Goal: Task Accomplishment & Management: Manage account settings

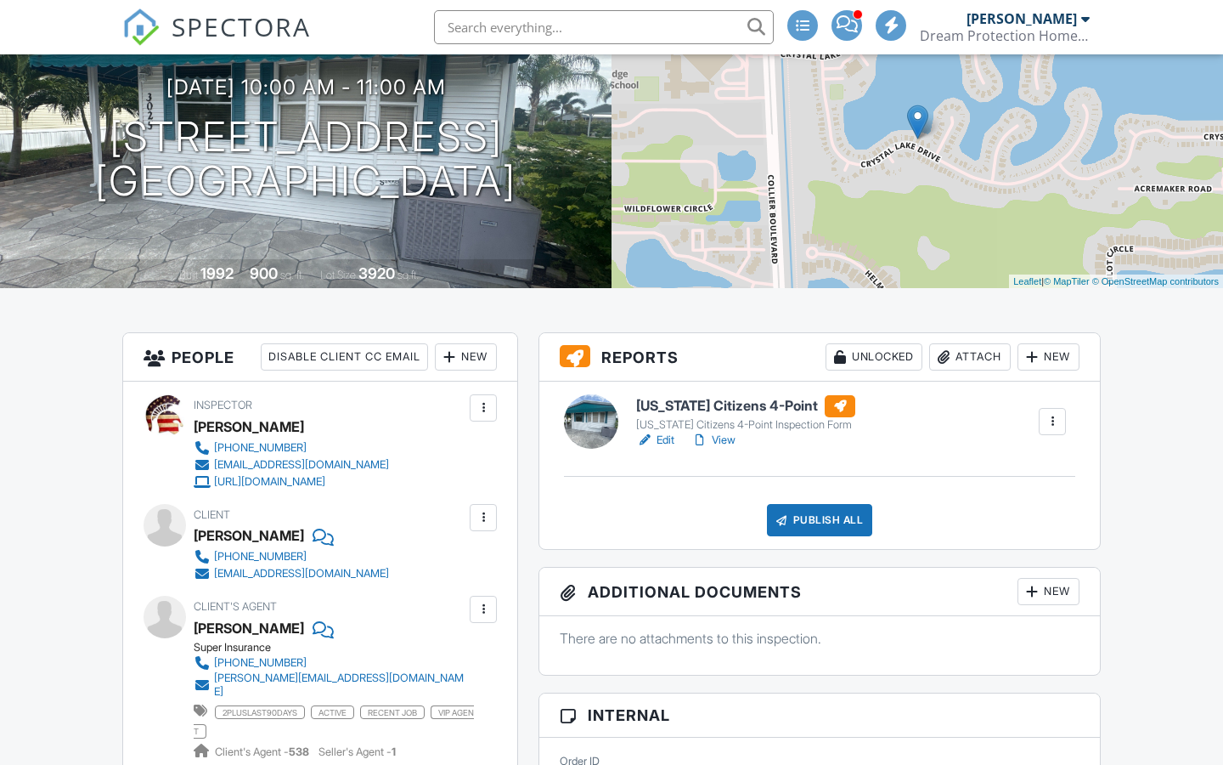
scroll to position [171, 0]
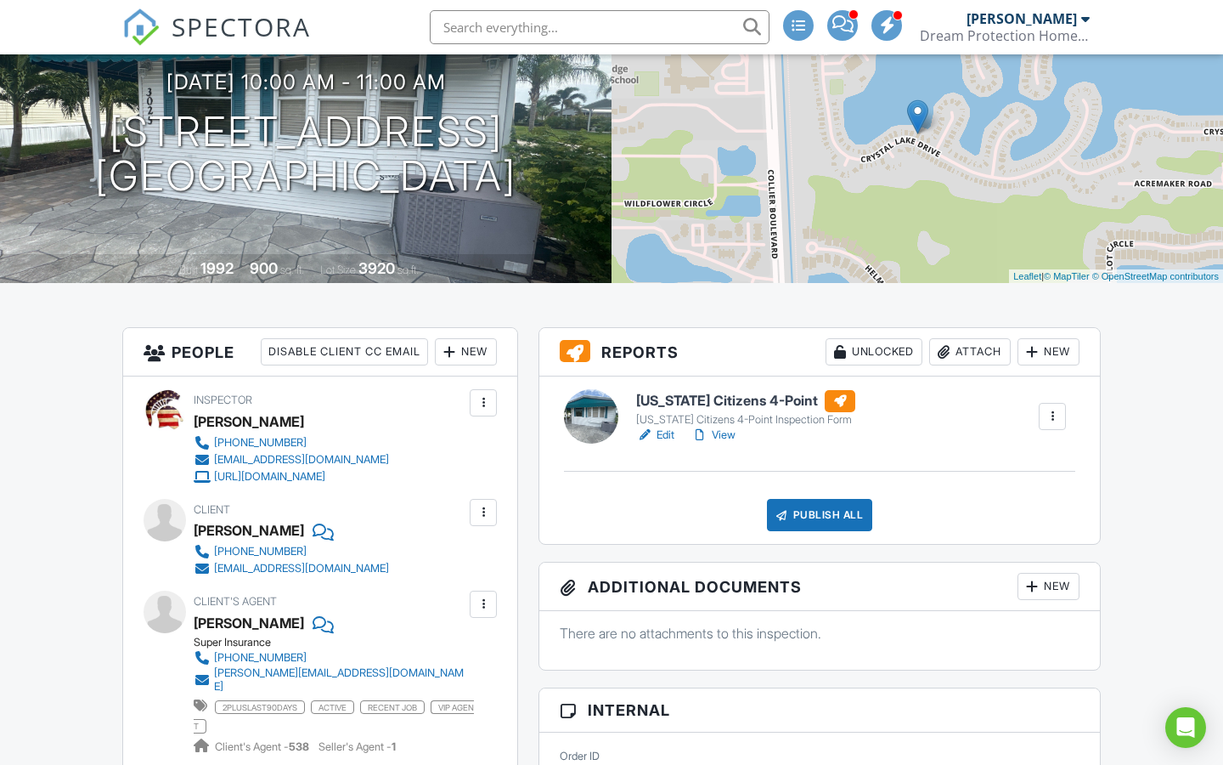
click at [660, 433] on link "Edit" at bounding box center [655, 434] width 38 height 17
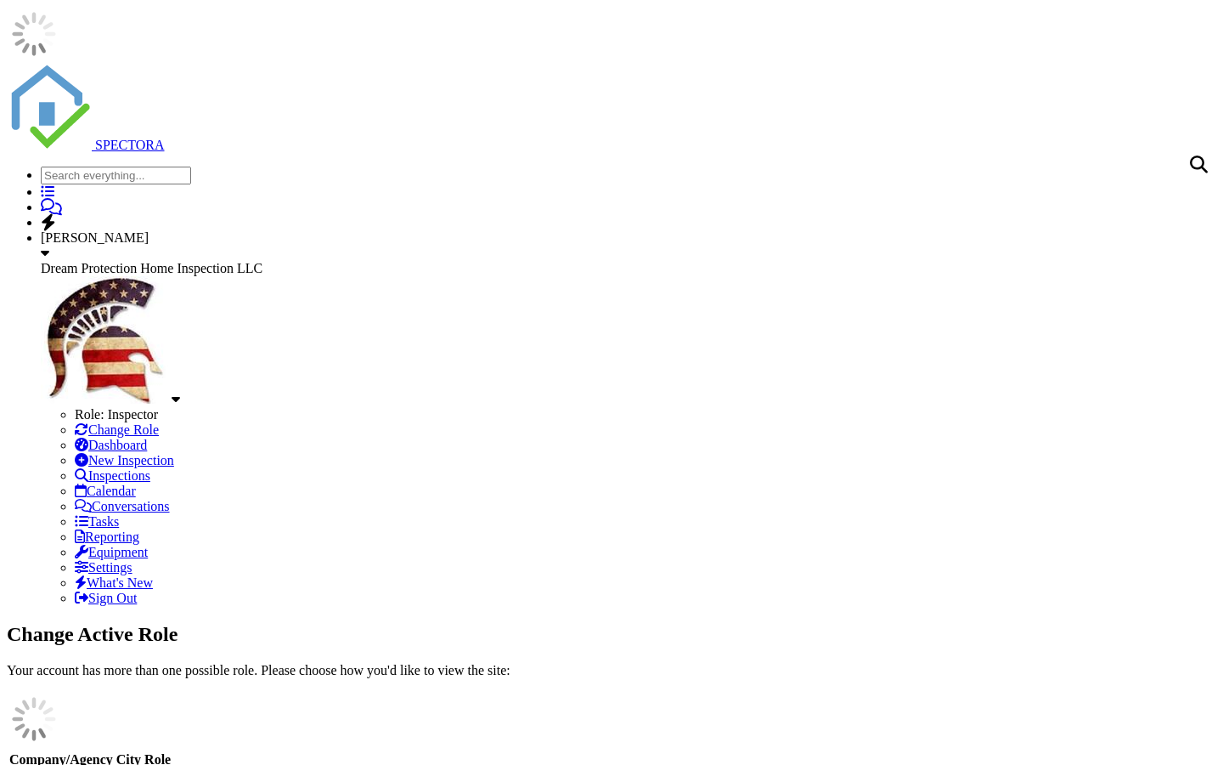
scroll to position [171, 0]
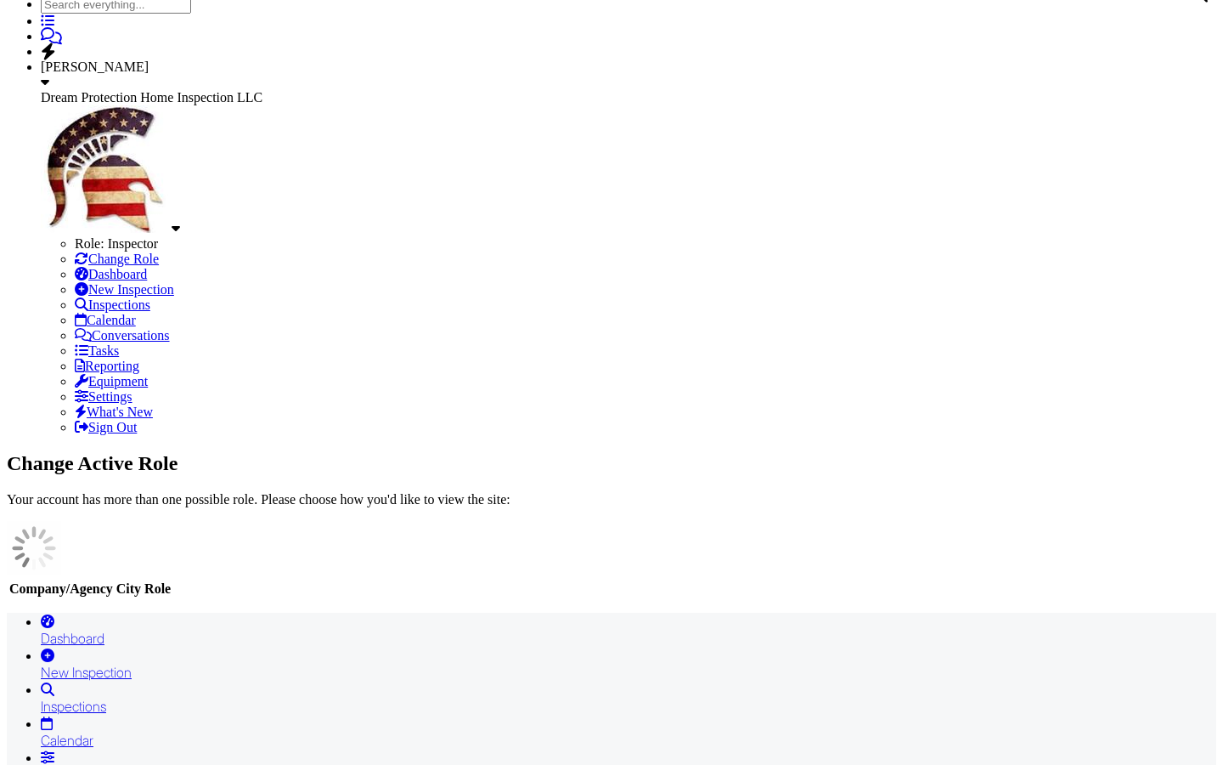
type input "4 point"
type input "C:\fakepath\4point.doyon 8.27.2025.pdf"
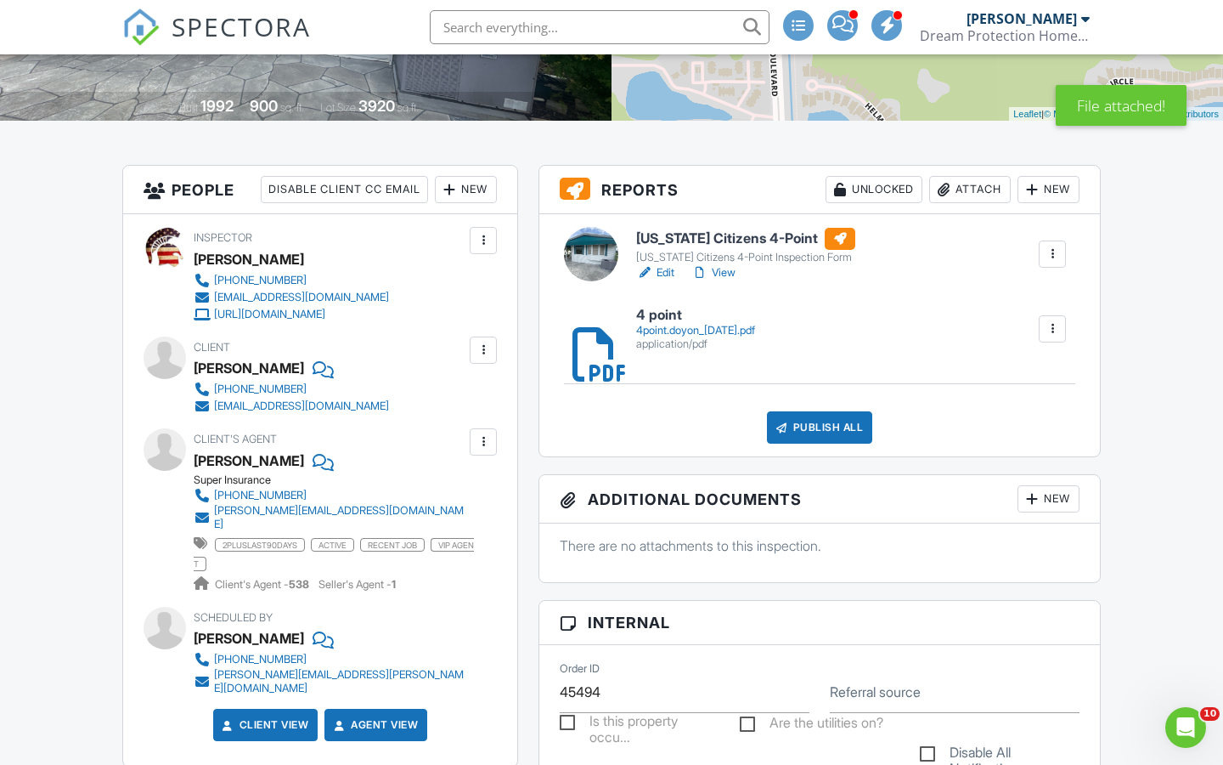
scroll to position [348, 0]
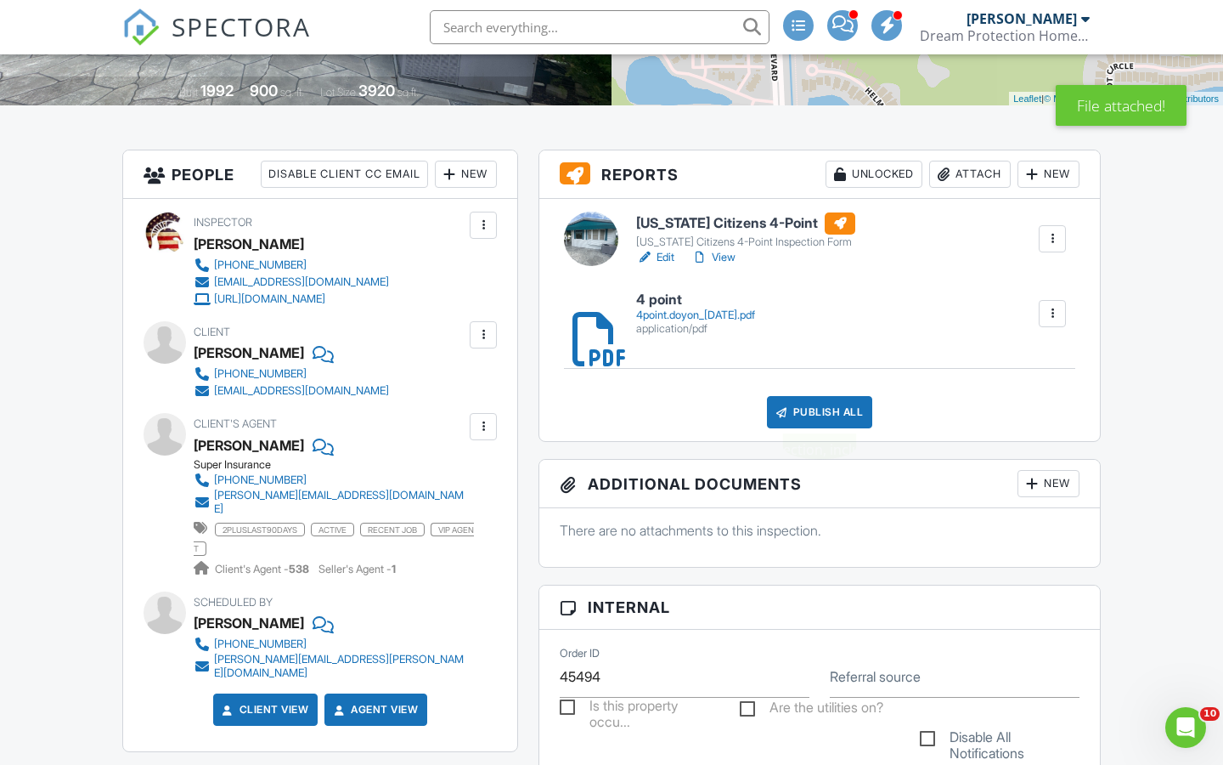
click at [816, 413] on div "Publish All" at bounding box center [820, 412] width 106 height 32
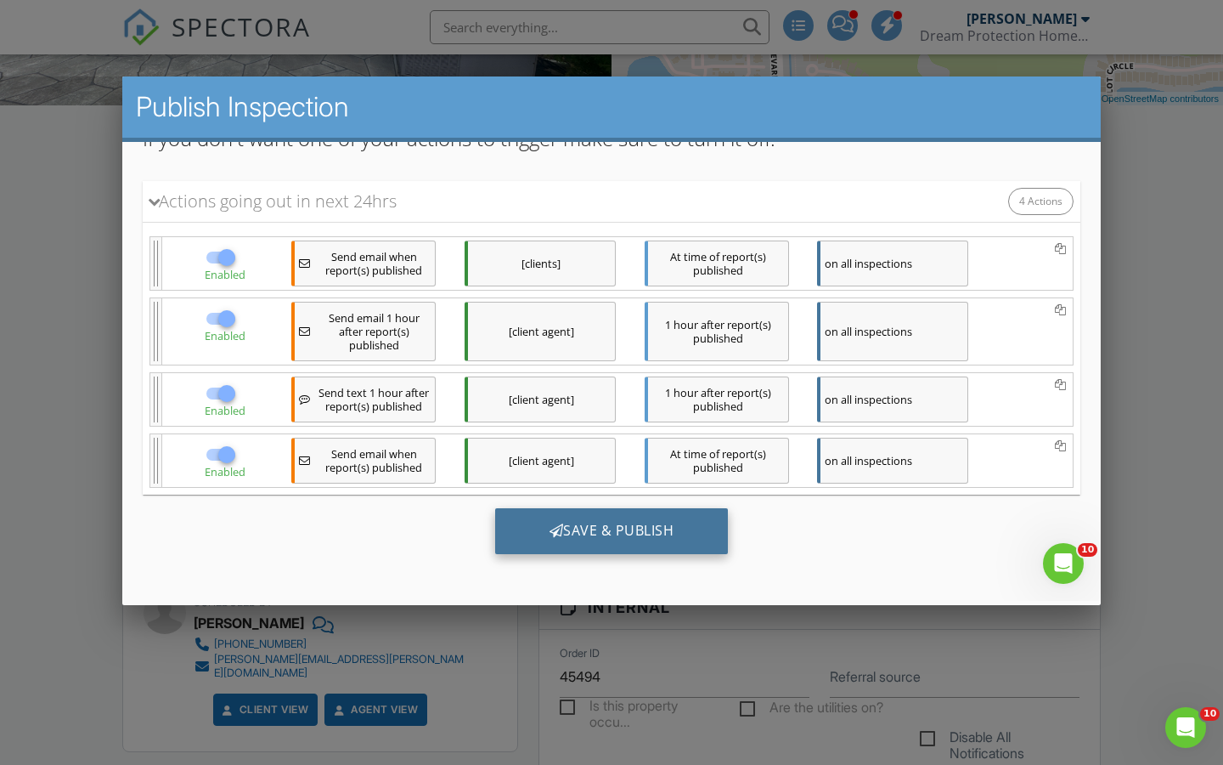
scroll to position [181, 0]
click at [568, 529] on div "Save & Publish" at bounding box center [612, 531] width 234 height 46
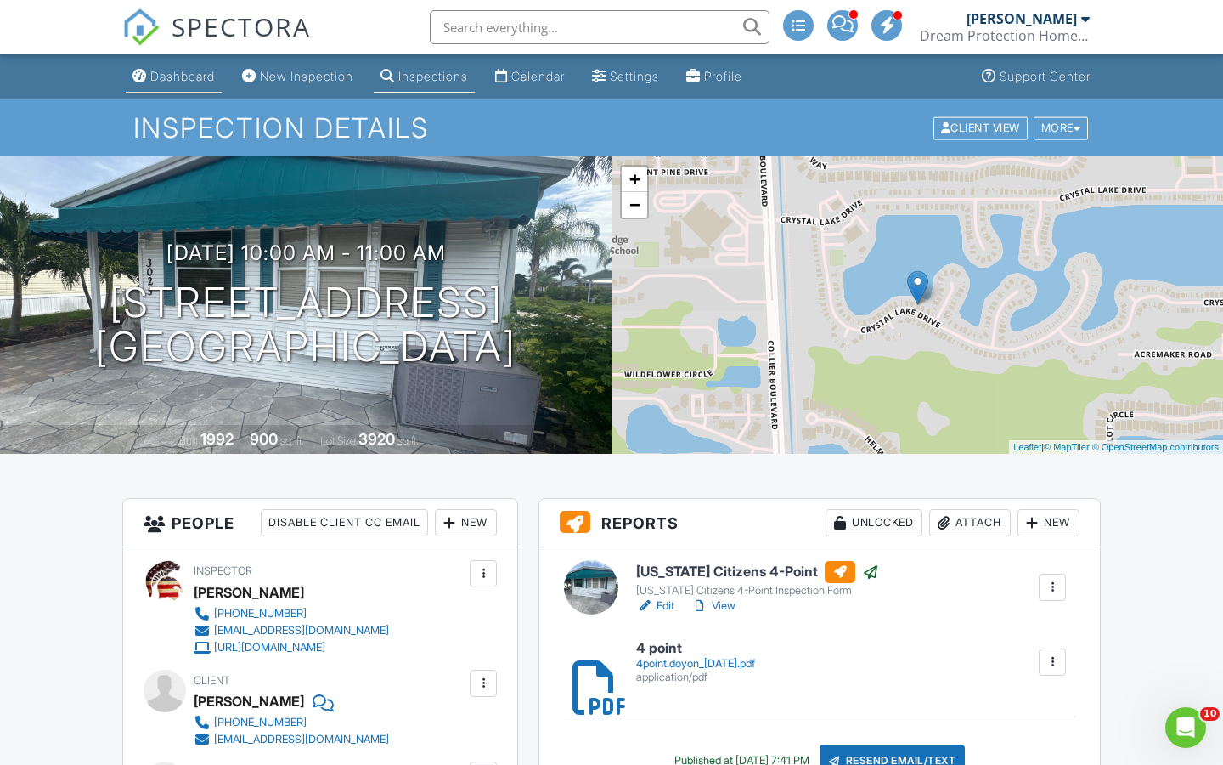
click at [182, 71] on div "Dashboard" at bounding box center [182, 76] width 65 height 14
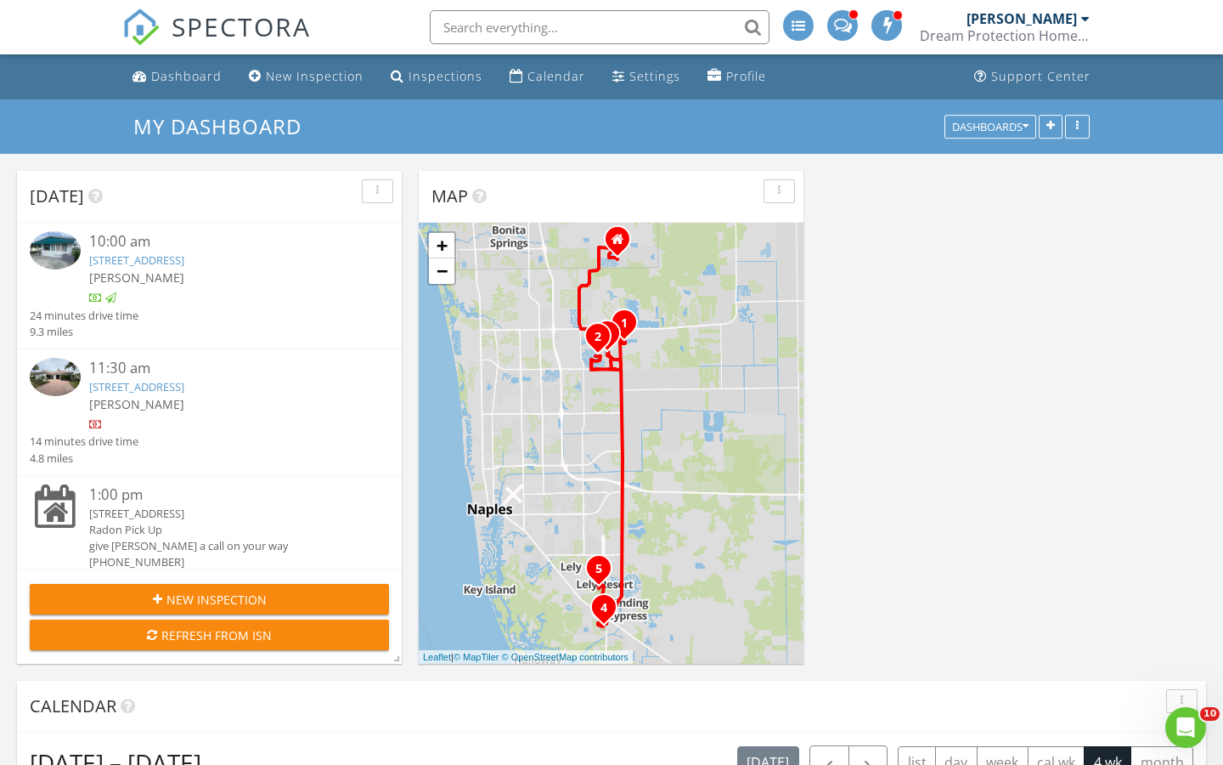
click at [128, 364] on div "11:30 am" at bounding box center [223, 368] width 269 height 21
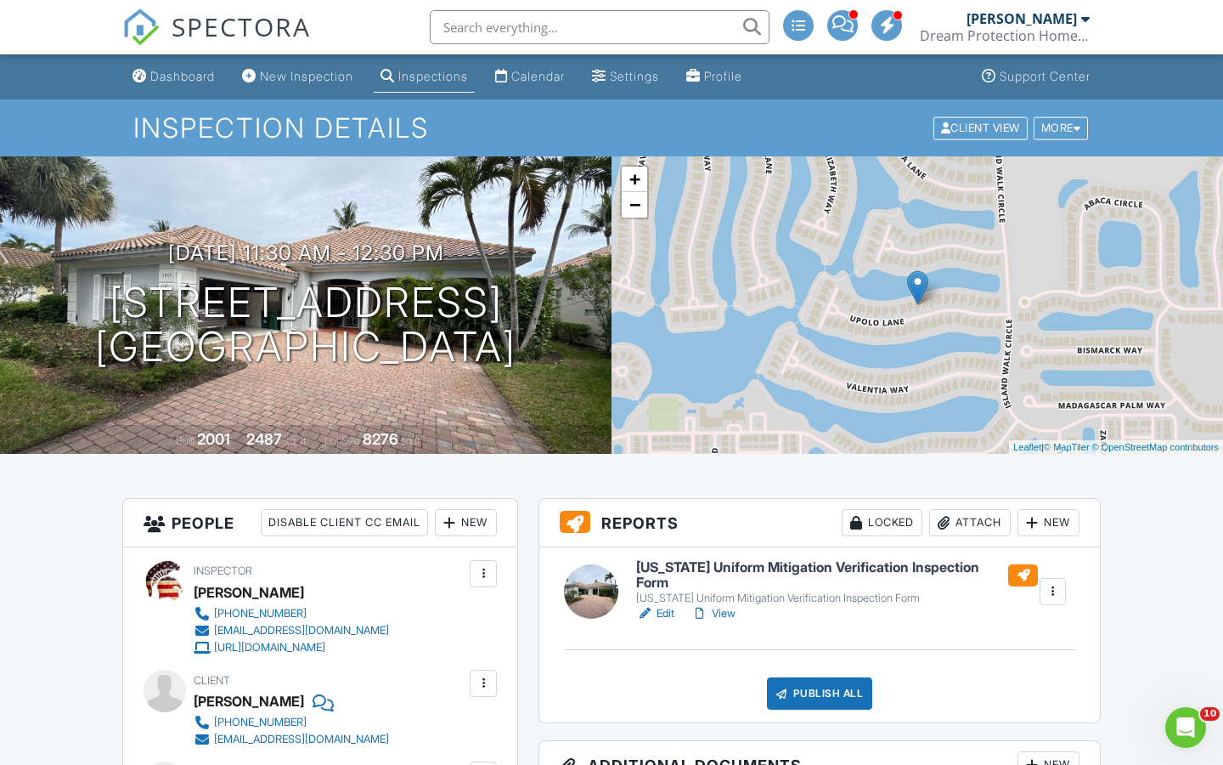
click at [725, 605] on link "View" at bounding box center [714, 613] width 44 height 17
click at [667, 607] on link "Edit" at bounding box center [655, 613] width 38 height 17
click at [971, 521] on div "Attach" at bounding box center [970, 522] width 82 height 27
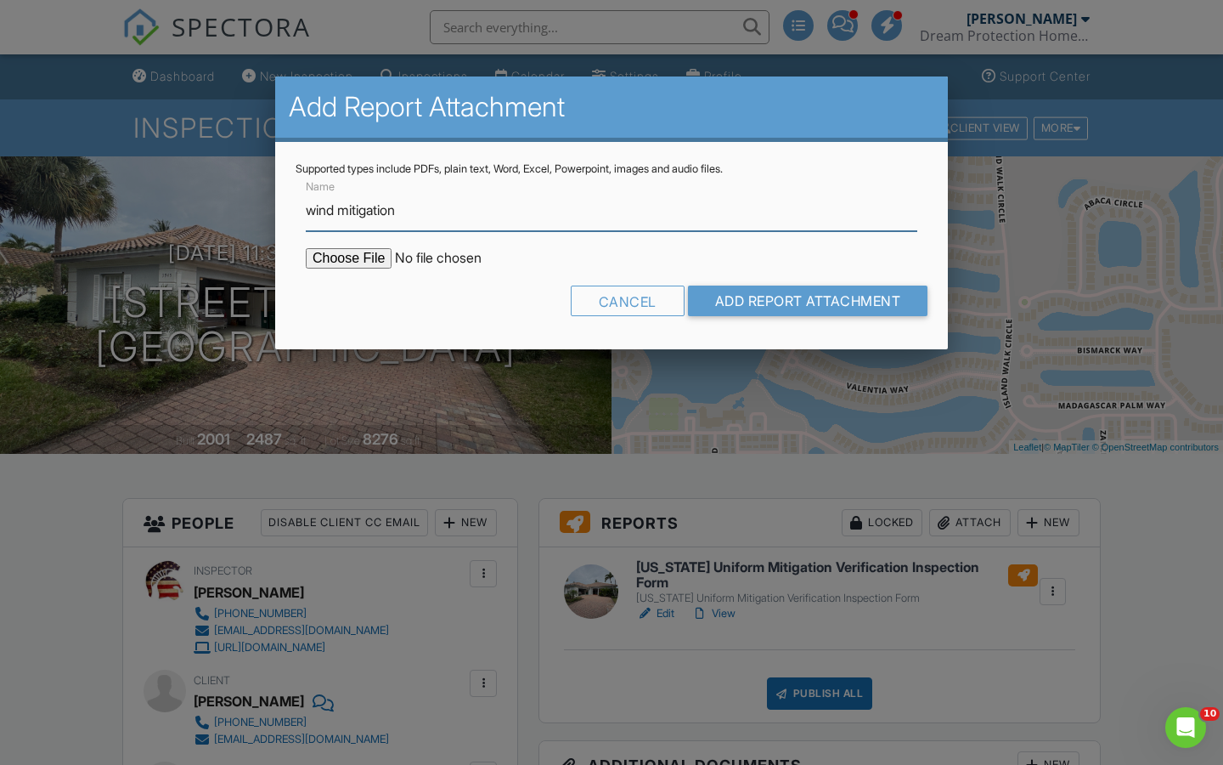
type input "wind mitigation"
click at [326, 265] on input "file" at bounding box center [450, 258] width 289 height 20
type input "C:\fakepath\w.s. essex 8.27.2025.pdf"
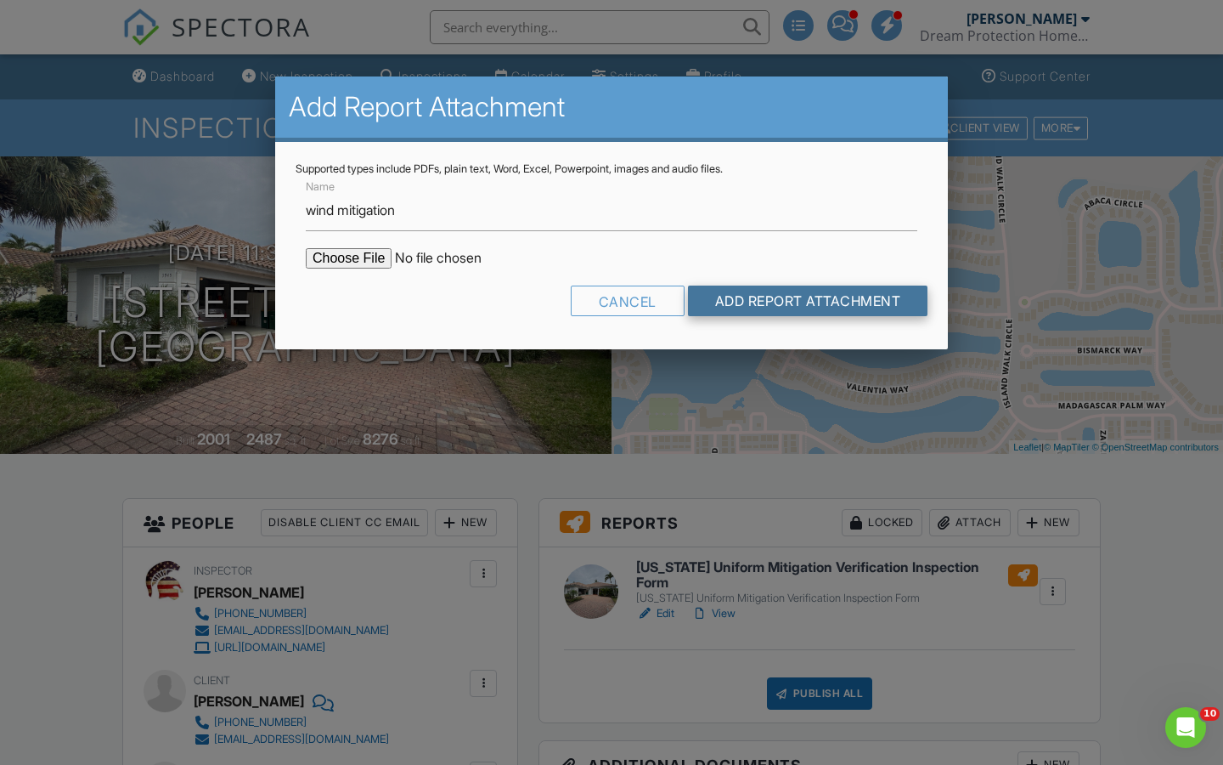
click at [798, 307] on input "Add Report Attachment" at bounding box center [808, 300] width 240 height 31
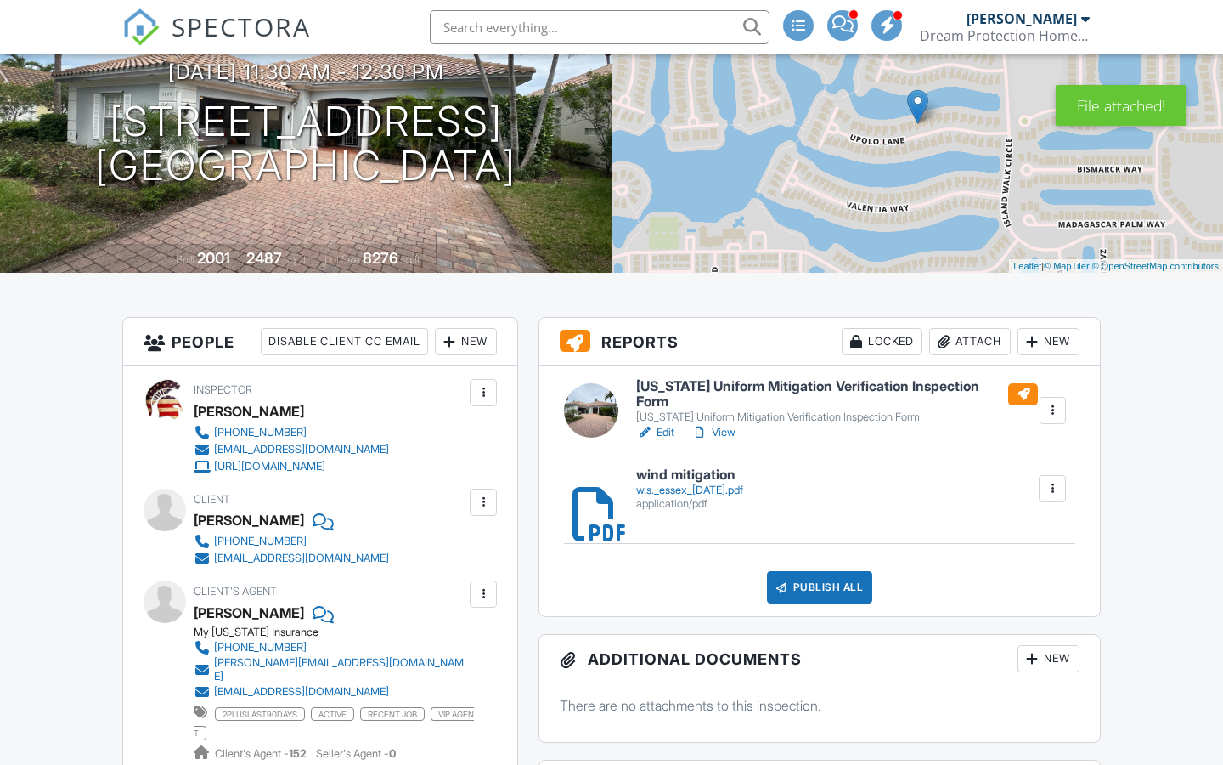
click at [822, 580] on div "Publish All" at bounding box center [820, 587] width 106 height 32
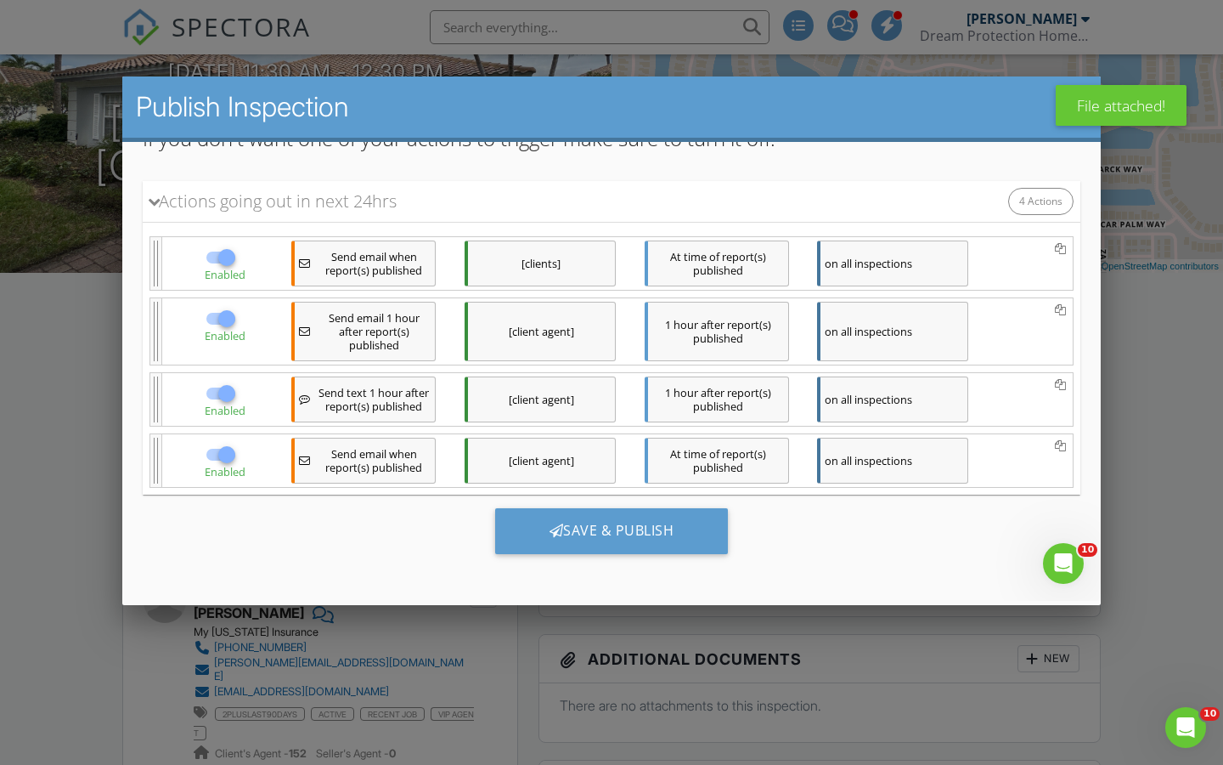
scroll to position [181, 0]
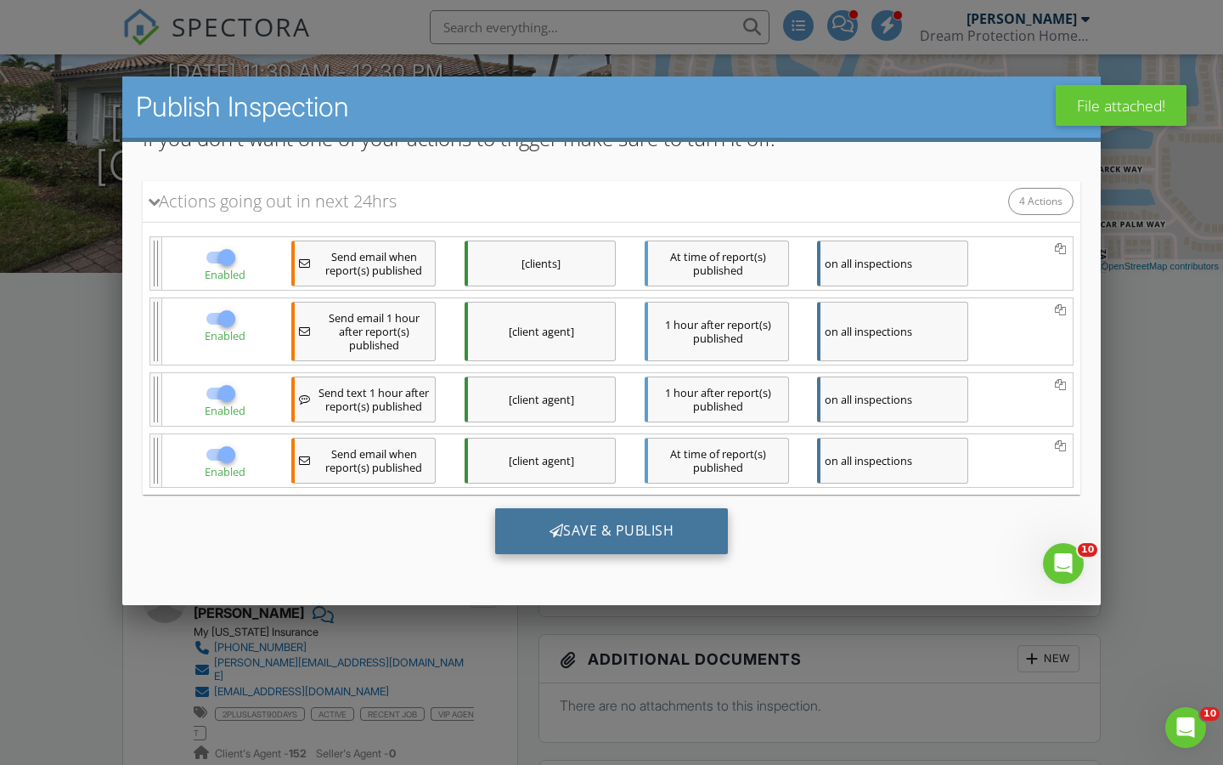
click at [605, 532] on div "Save & Publish" at bounding box center [612, 531] width 234 height 46
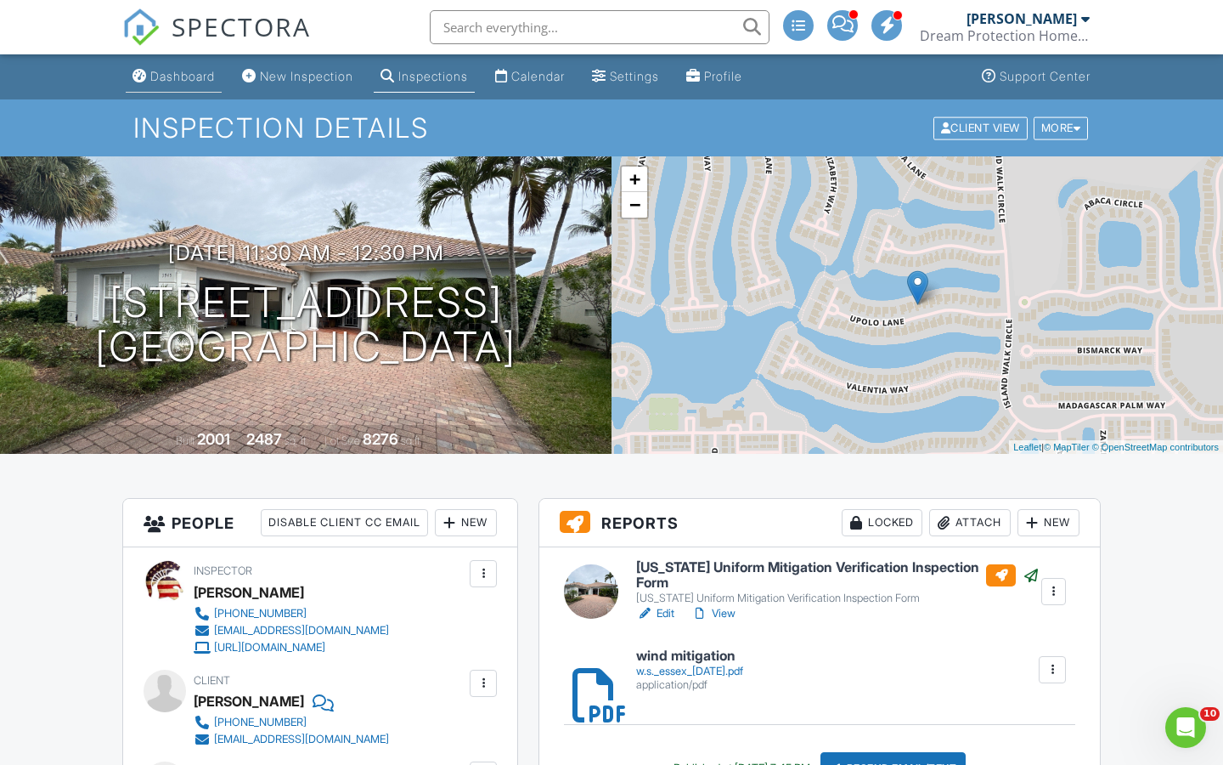
click at [190, 74] on div "Dashboard" at bounding box center [182, 76] width 65 height 14
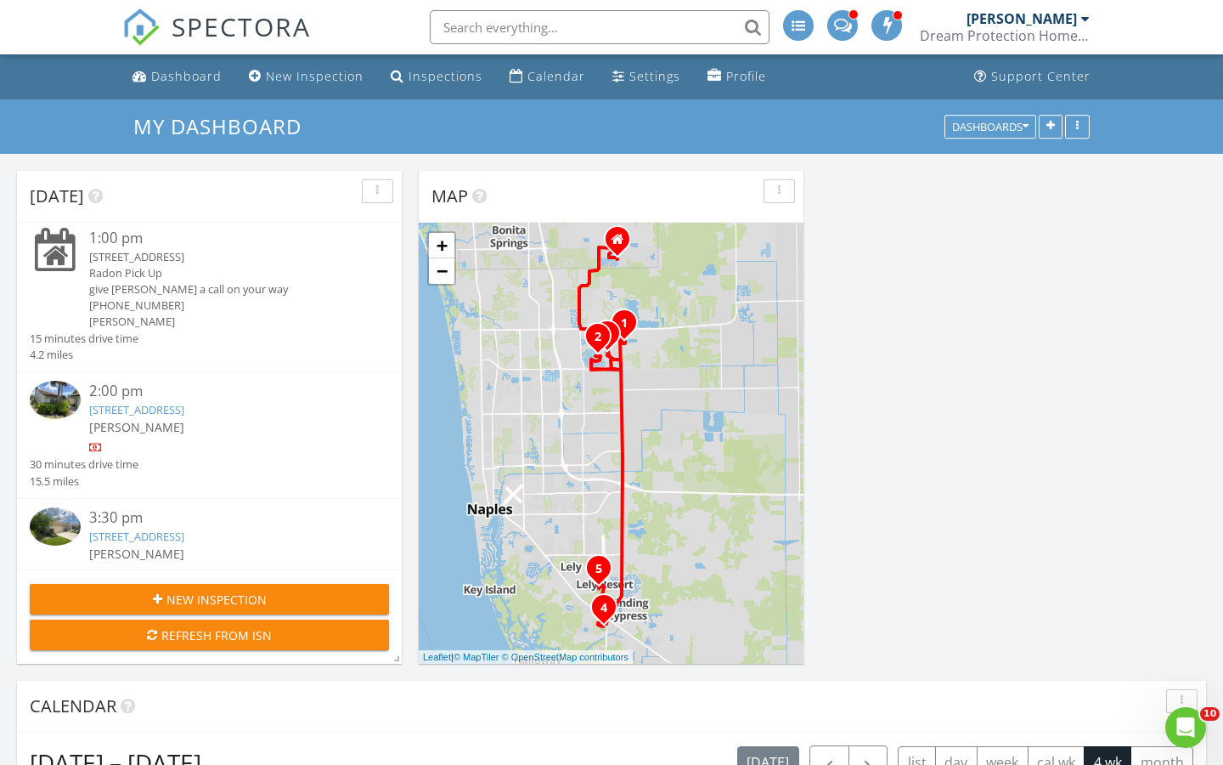
scroll to position [260, 0]
click at [130, 377] on div "2:00 pm" at bounding box center [223, 387] width 269 height 21
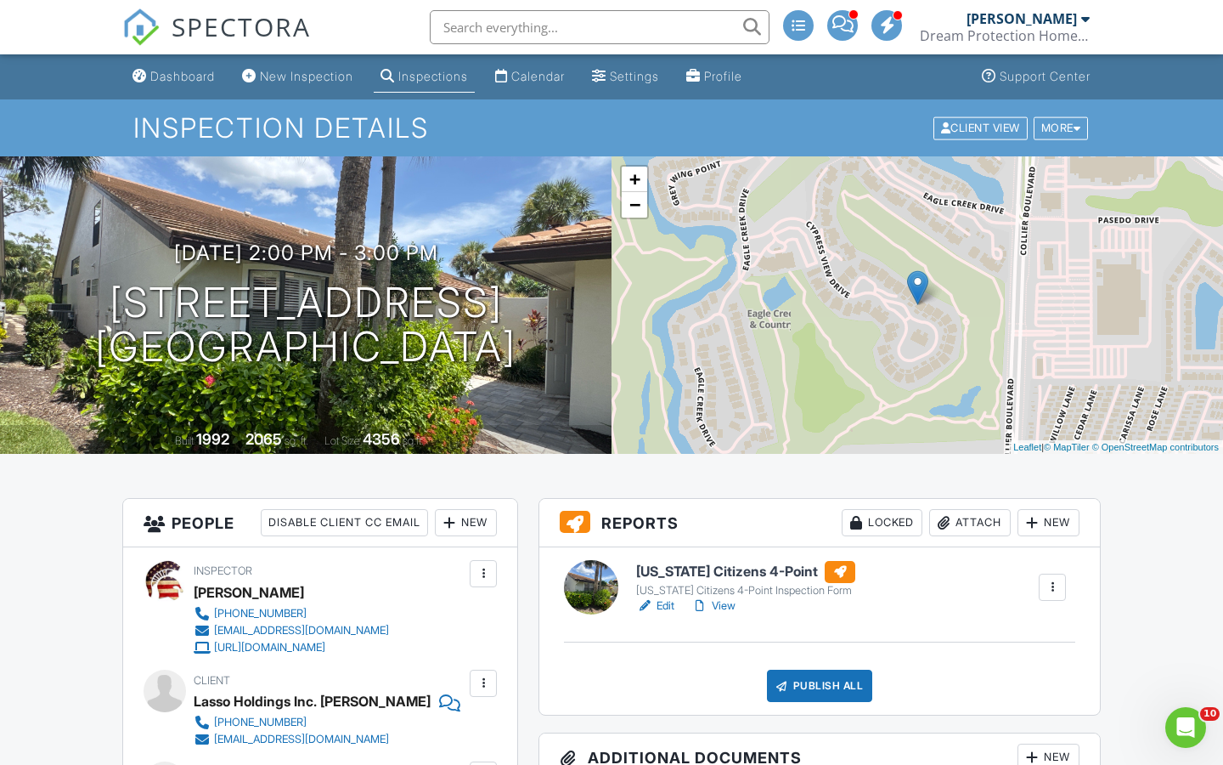
click at [666, 604] on link "Edit" at bounding box center [655, 605] width 38 height 17
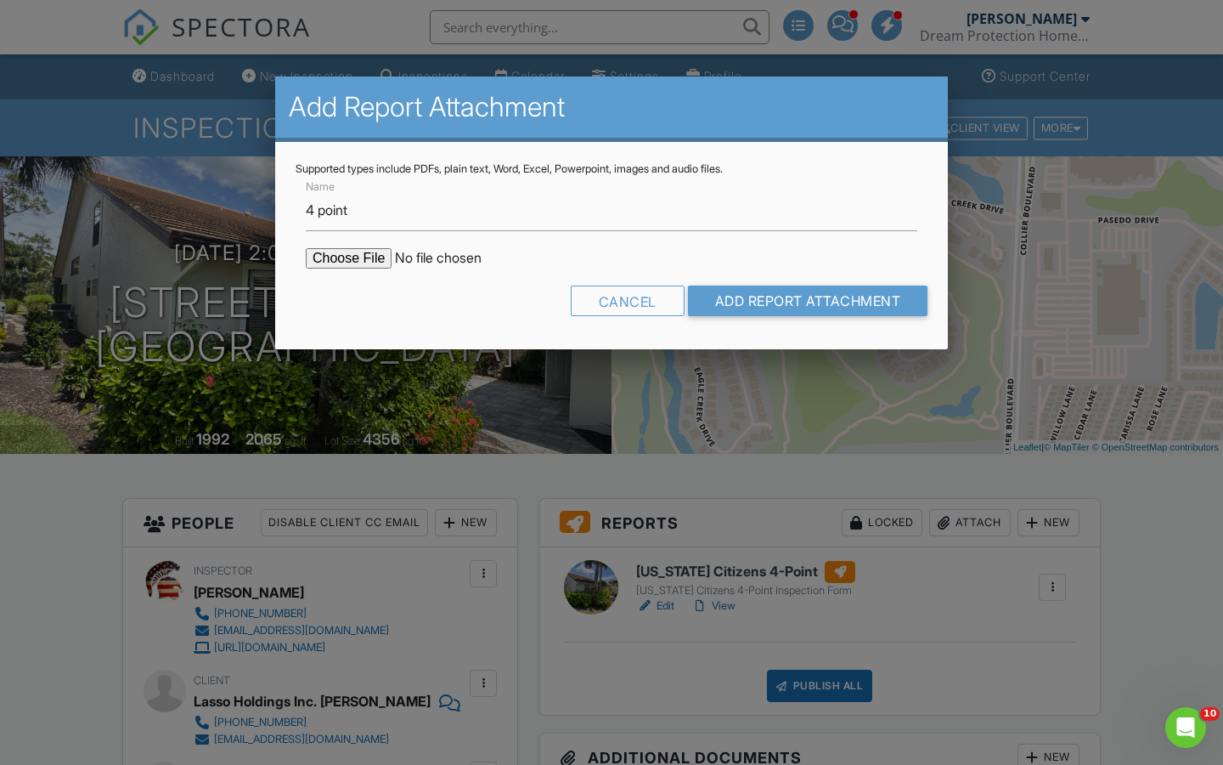
type input "4 point"
click at [349, 256] on input "file" at bounding box center [450, 258] width 289 height 20
type input "C:\fakepath\4point.lasso 8.27.2025.pdf"
click at [764, 303] on input "Add Report Attachment" at bounding box center [808, 300] width 240 height 31
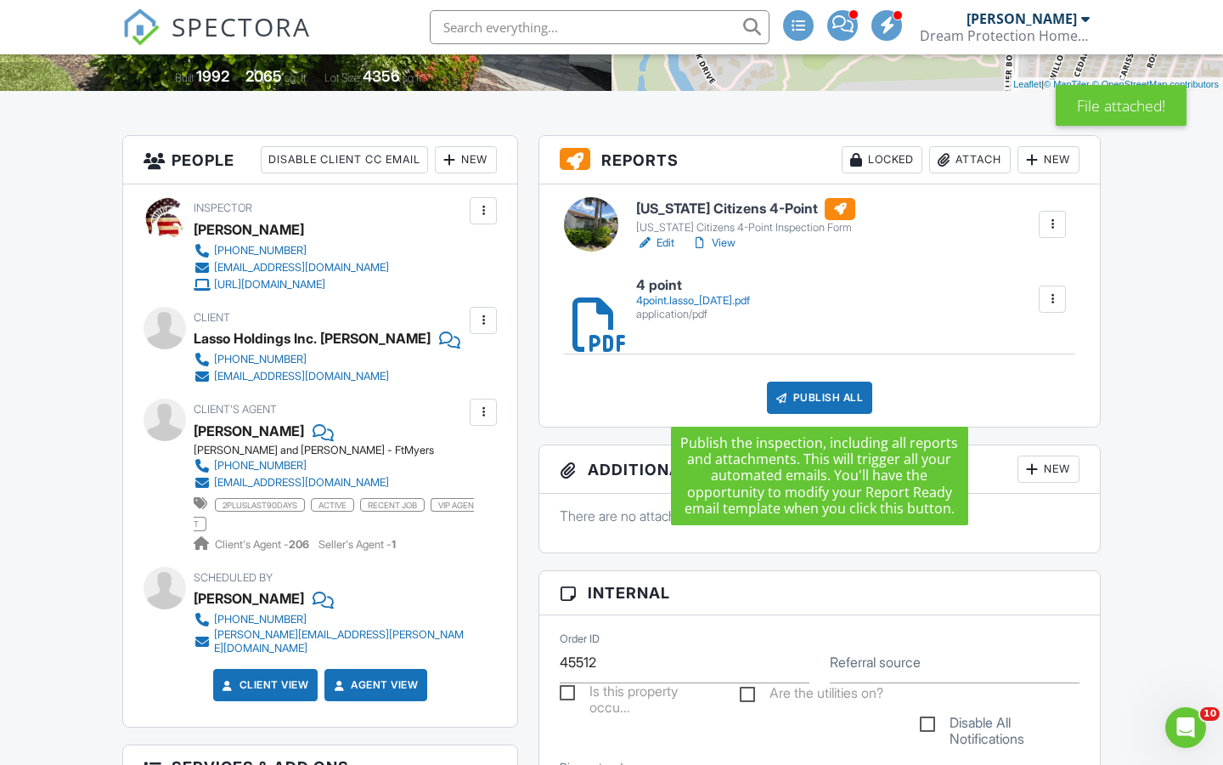
click at [842, 401] on div "Publish All" at bounding box center [820, 397] width 106 height 32
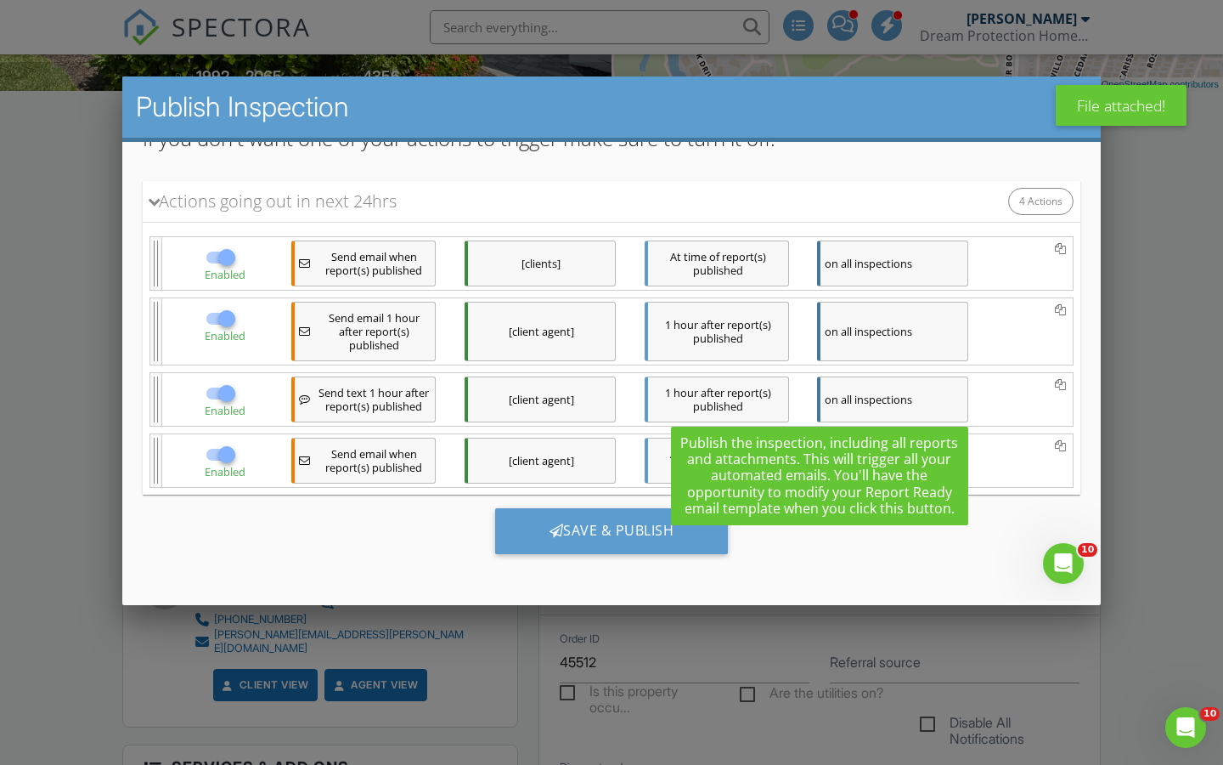
scroll to position [181, 0]
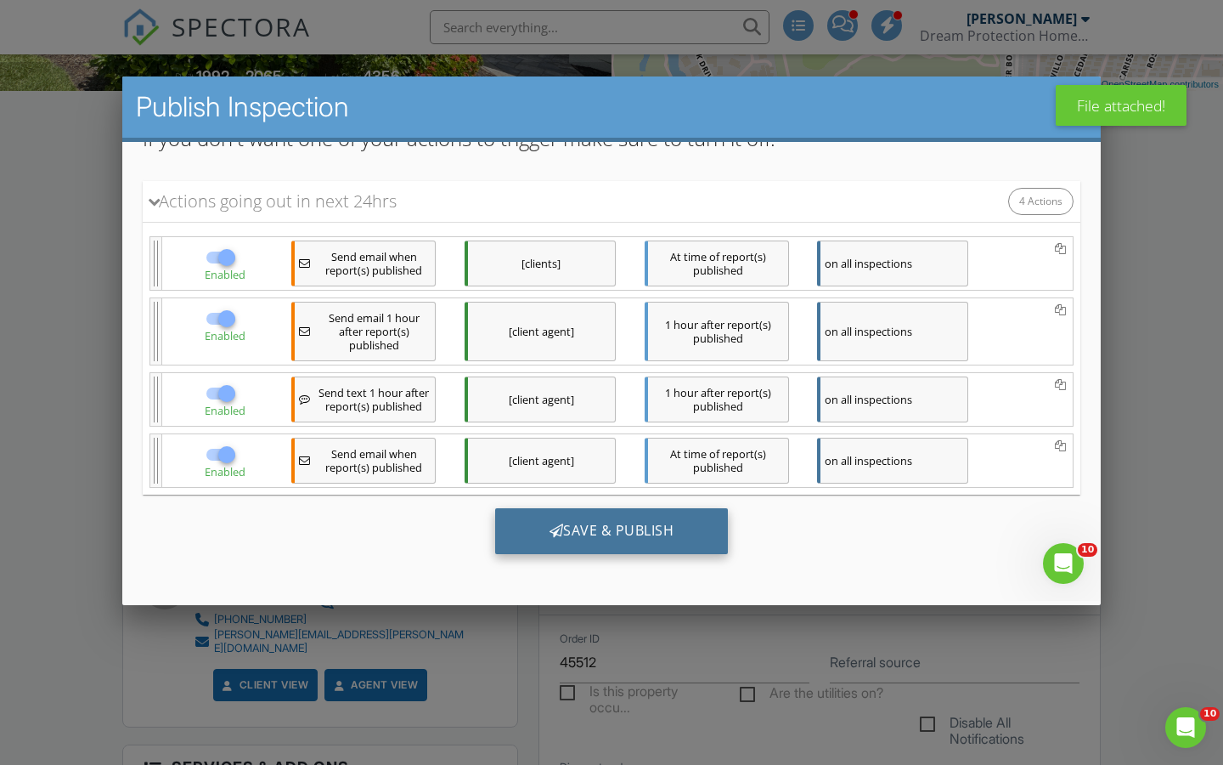
click at [545, 531] on div "Save & Publish" at bounding box center [612, 531] width 234 height 46
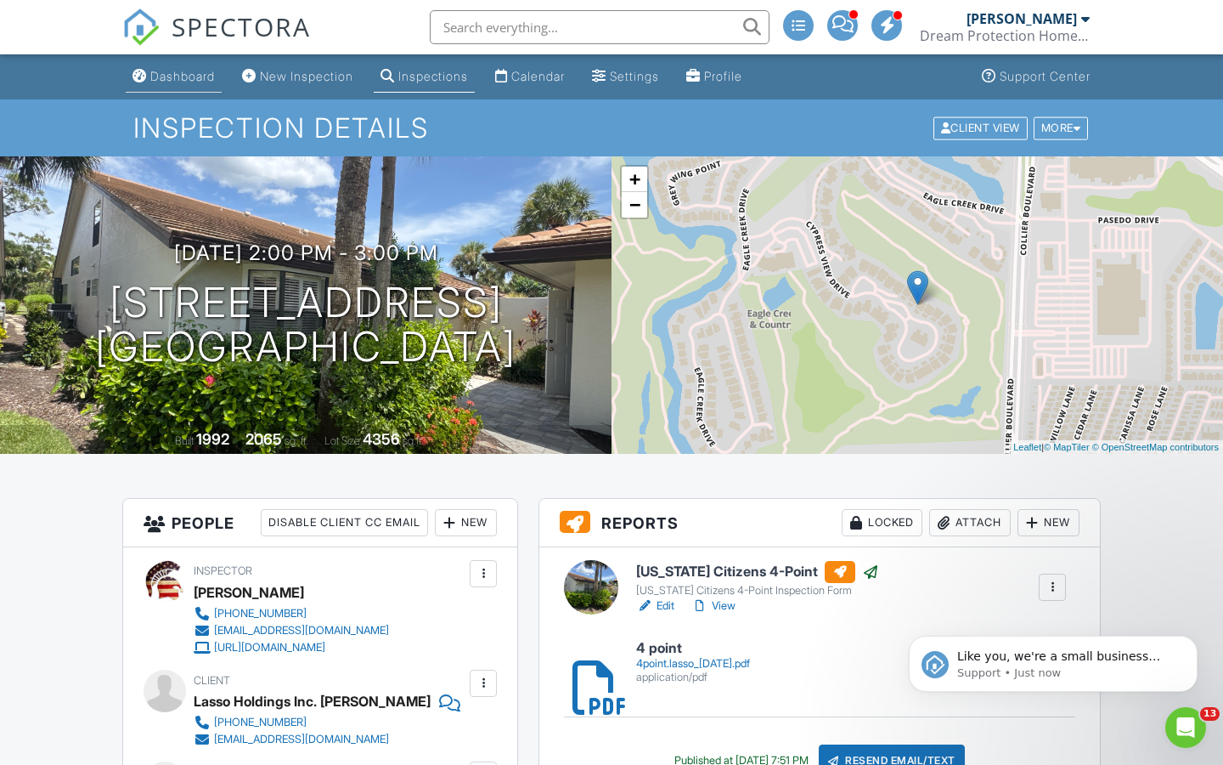
click at [200, 71] on div "Dashboard" at bounding box center [182, 76] width 65 height 14
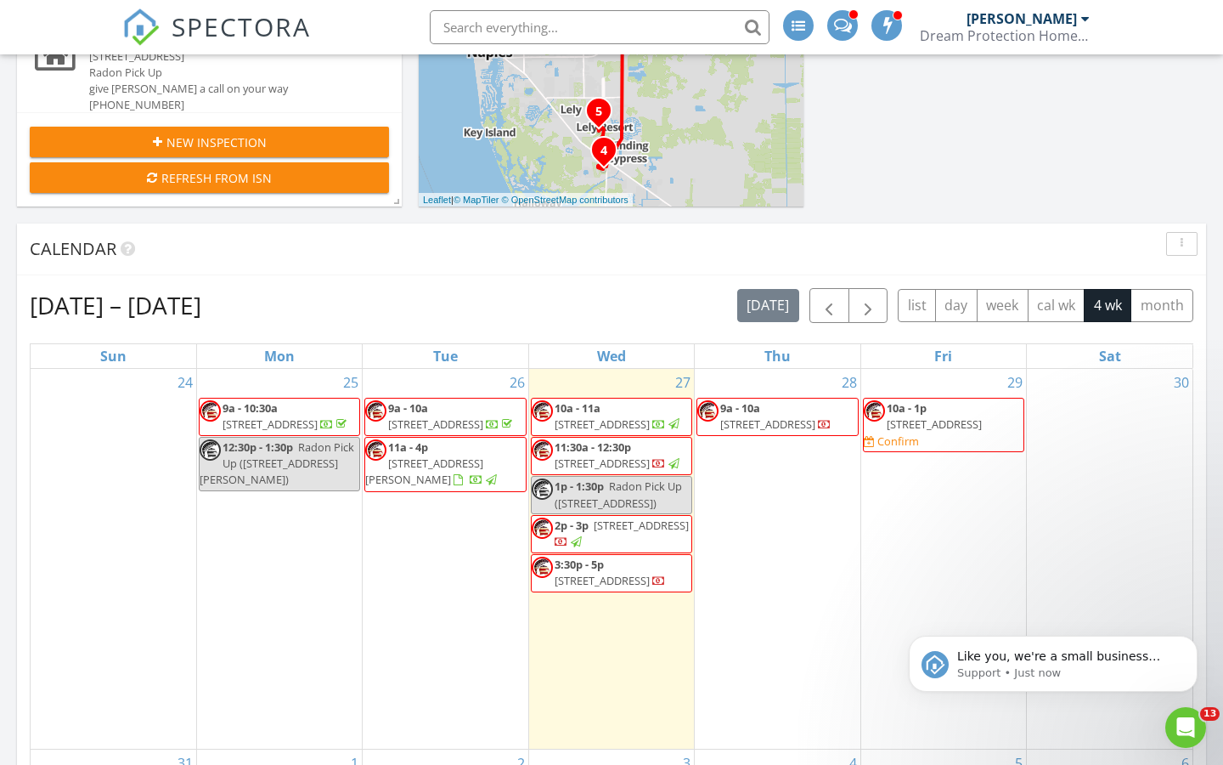
scroll to position [458, 0]
click at [827, 417] on span "9a - 10a 507 13th St N, Naples 34102" at bounding box center [777, 415] width 160 height 33
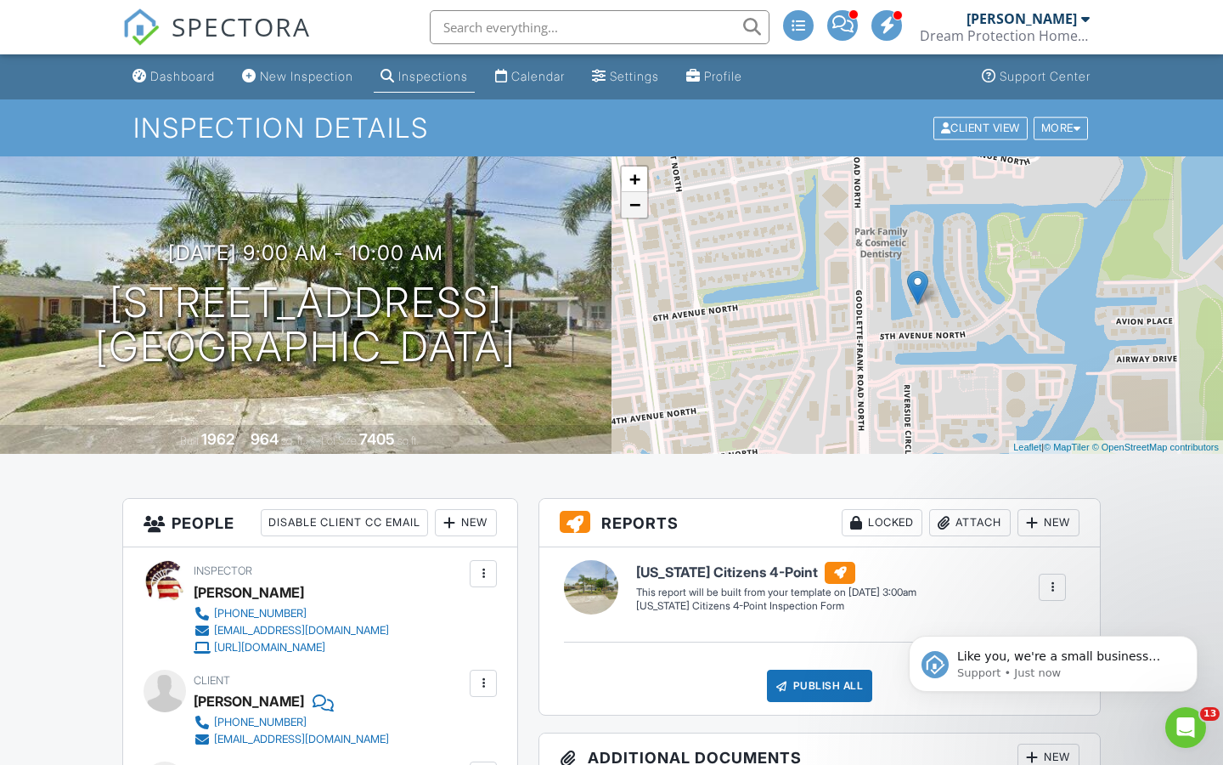
click at [640, 216] on link "−" at bounding box center [634, 204] width 25 height 25
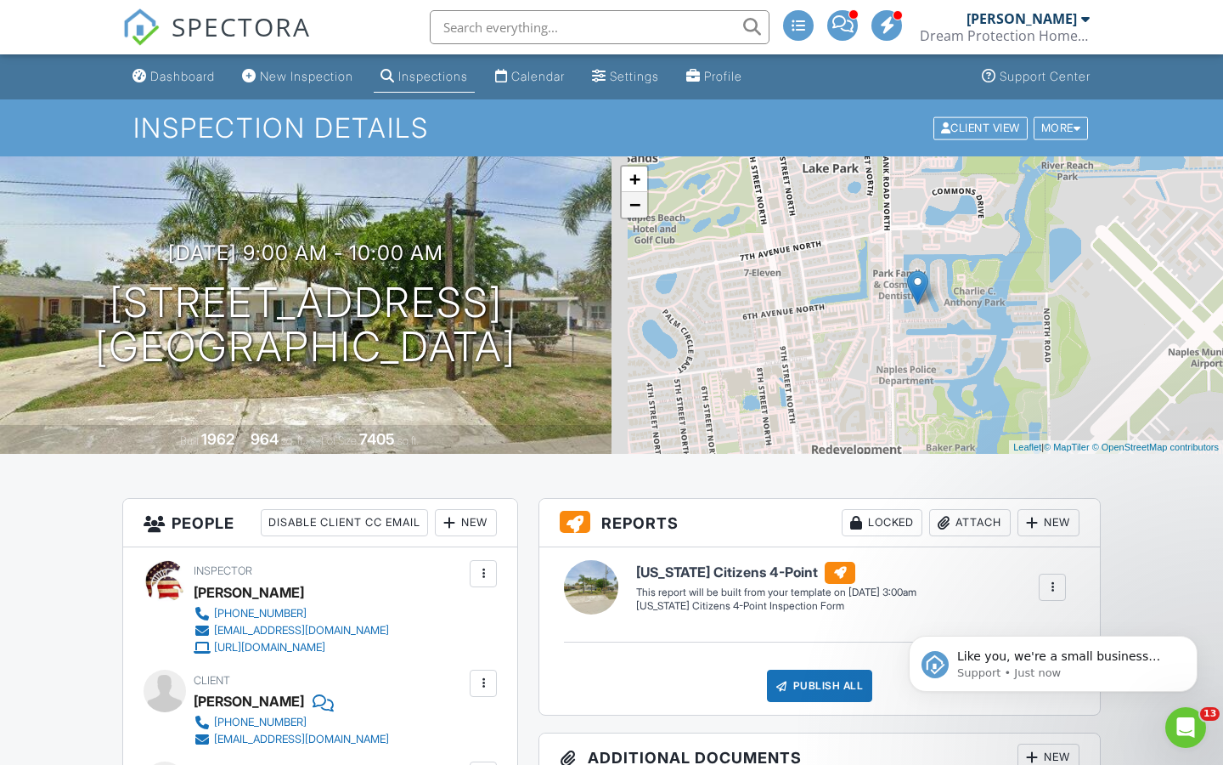
click at [640, 216] on link "−" at bounding box center [634, 204] width 25 height 25
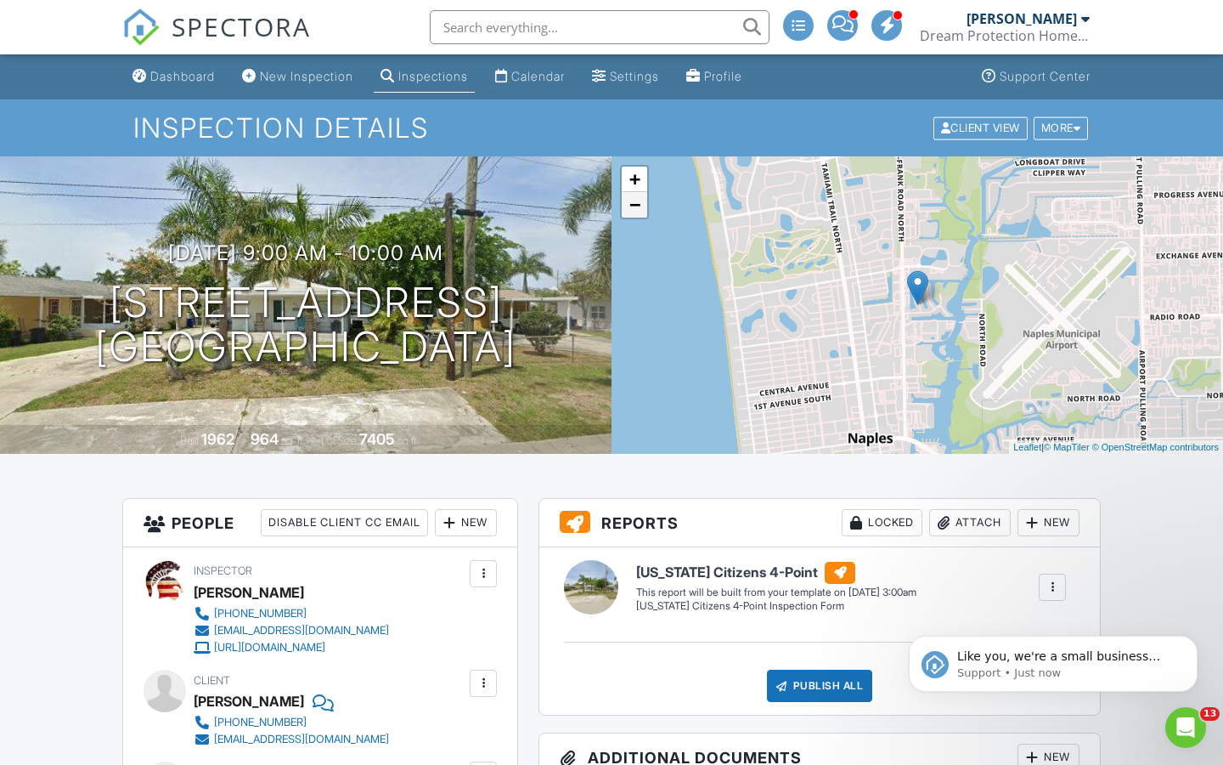
click at [640, 216] on link "−" at bounding box center [634, 204] width 25 height 25
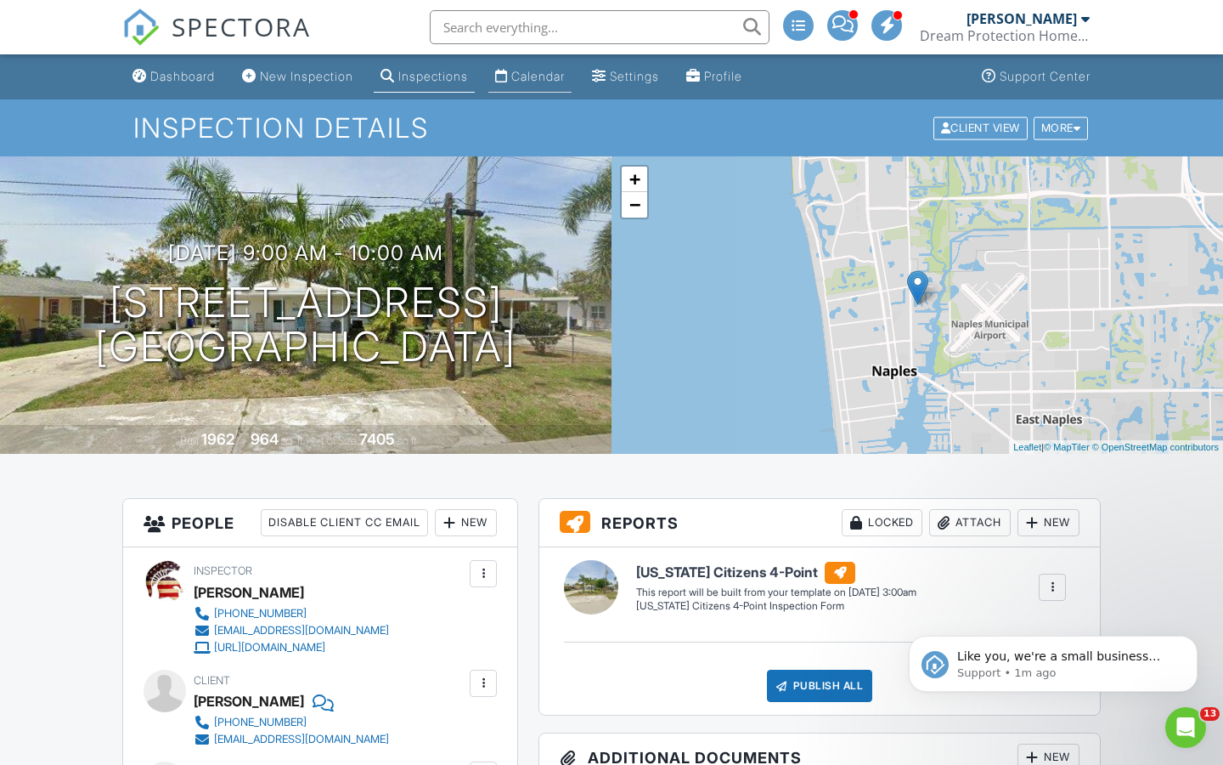
click at [555, 79] on div "Calendar" at bounding box center [538, 76] width 54 height 14
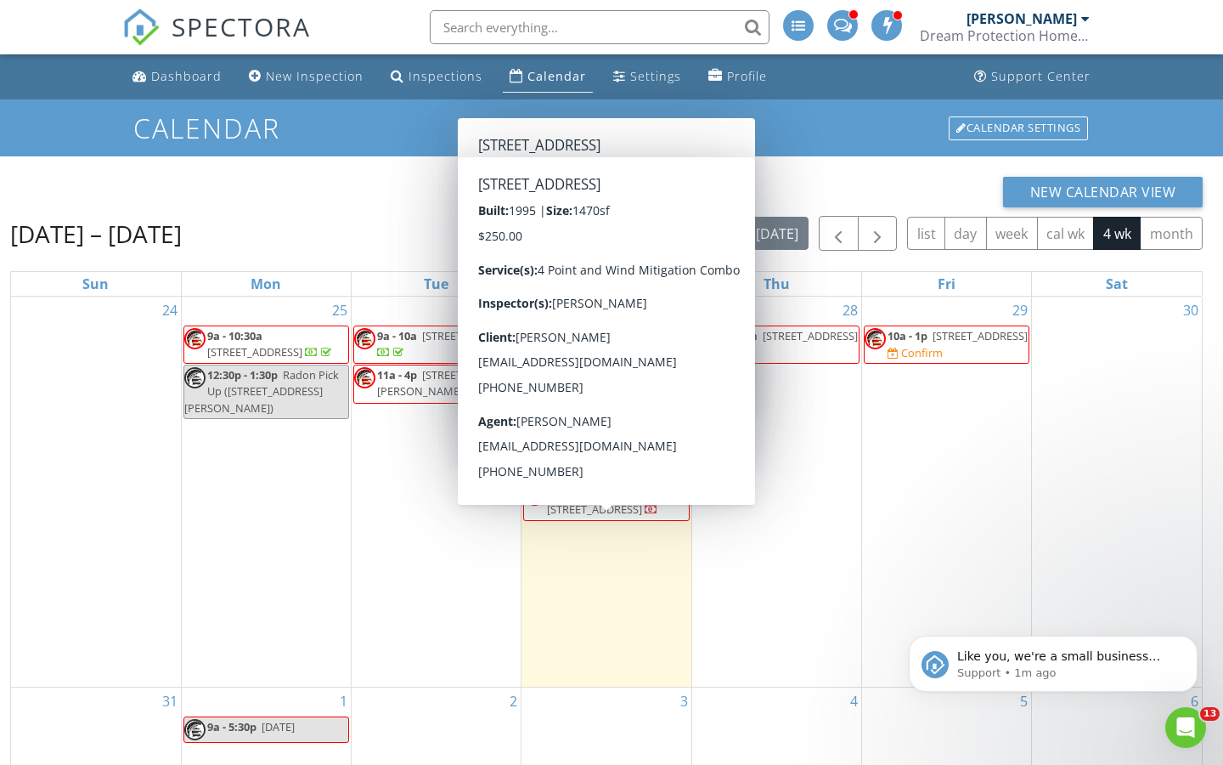
click at [627, 517] on span "[STREET_ADDRESS]" at bounding box center [594, 508] width 95 height 15
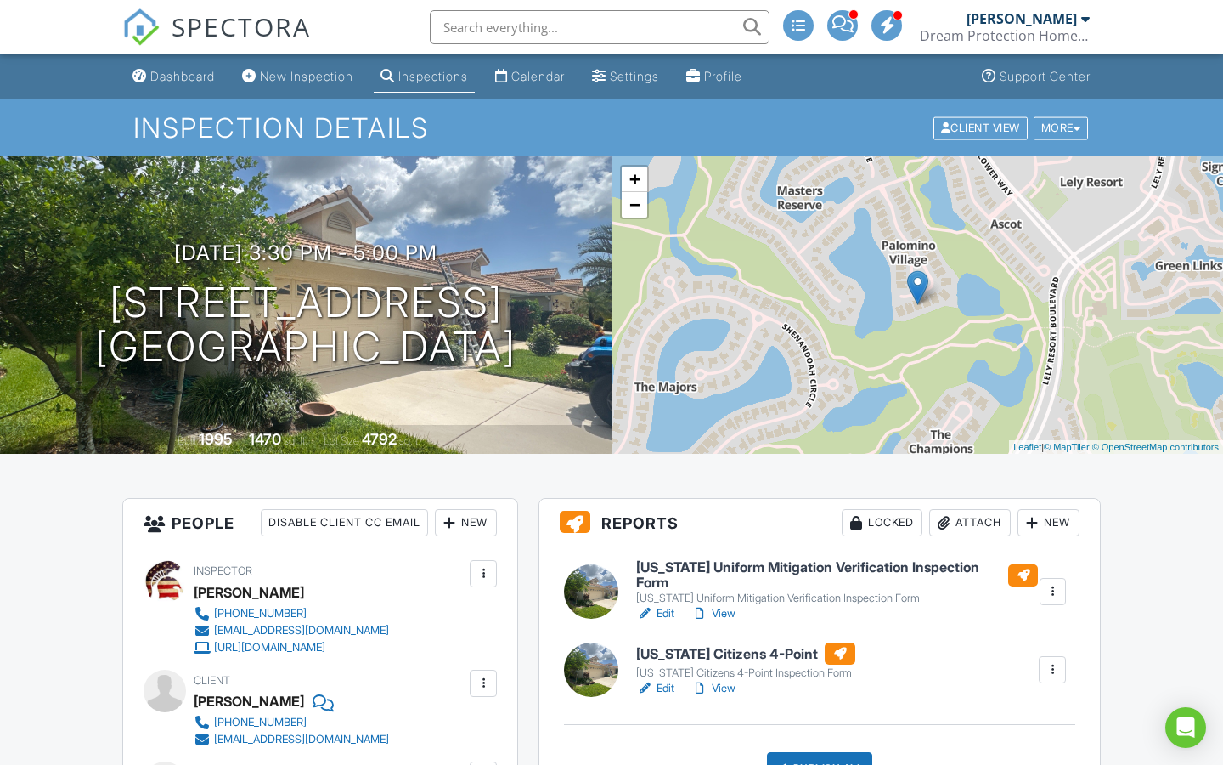
click at [671, 680] on link "Edit" at bounding box center [655, 688] width 38 height 17
click at [940, 522] on div at bounding box center [943, 522] width 17 height 17
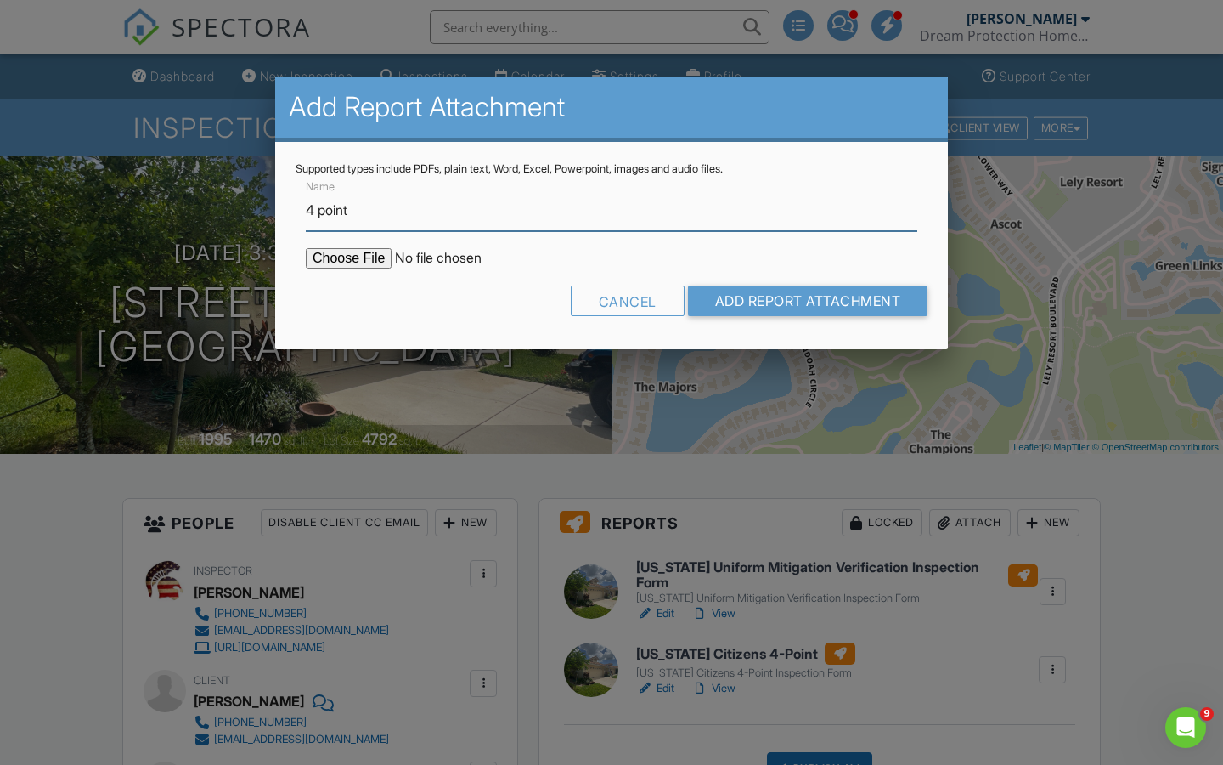
type input "4 point"
click at [348, 256] on input "file" at bounding box center [450, 258] width 289 height 20
type input "C:\fakepath\4point.zimmer-steinhebel 8.27.2025.pdf"
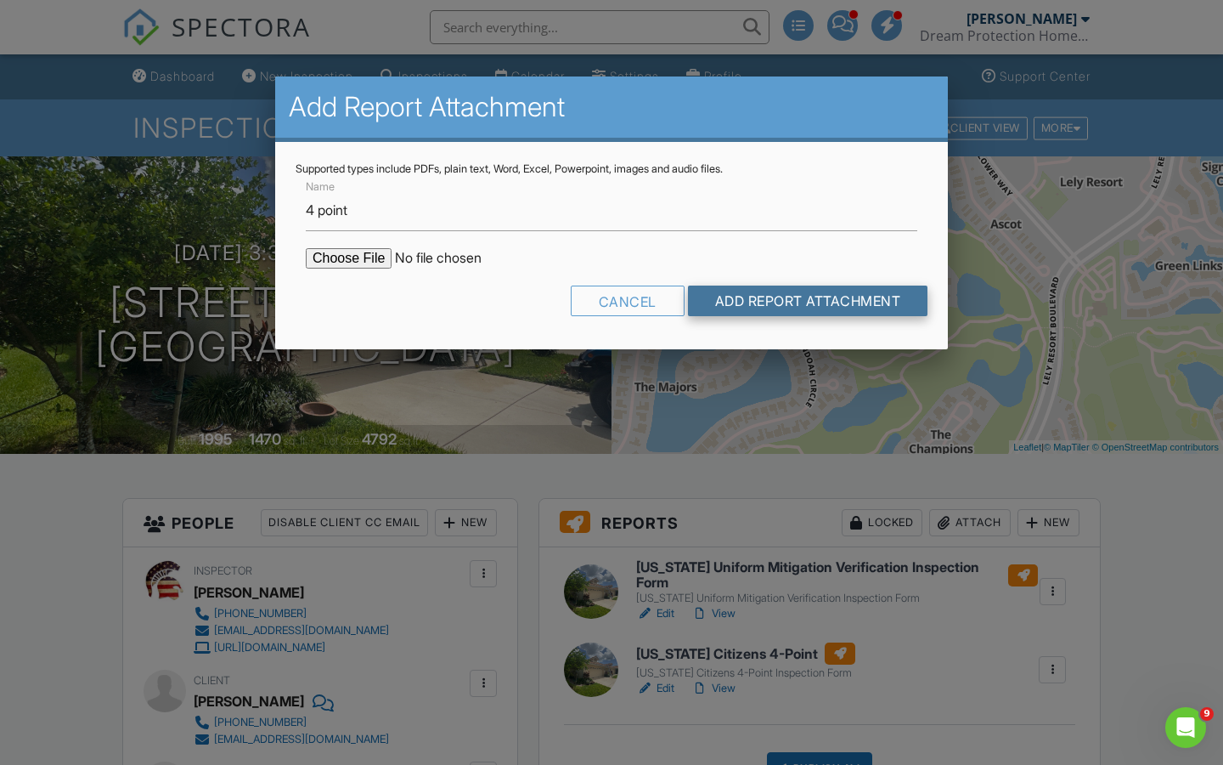
click at [739, 297] on input "Add Report Attachment" at bounding box center [808, 300] width 240 height 31
